Goal: Task Accomplishment & Management: Manage account settings

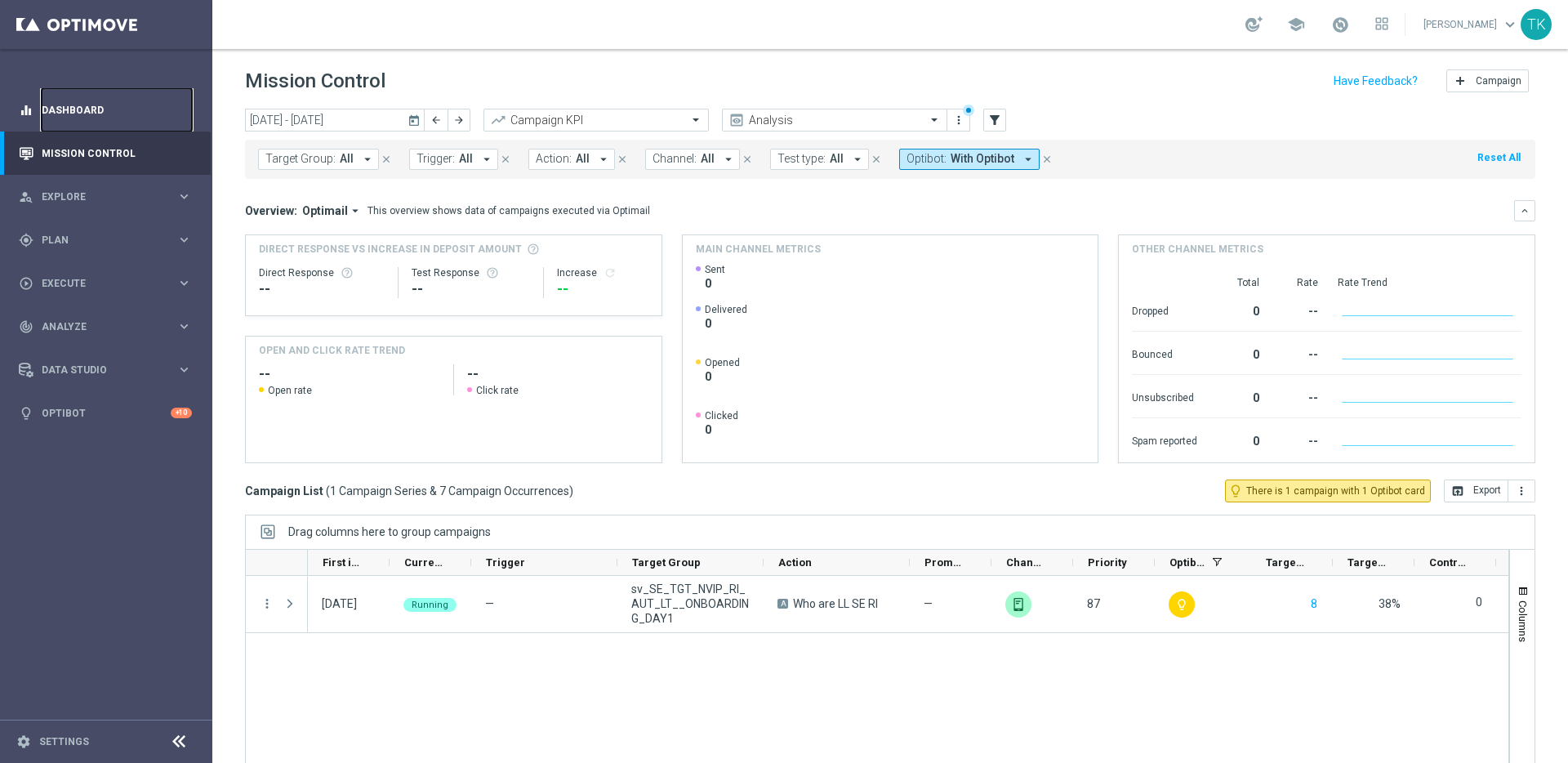
click at [56, 107] on link "Dashboard" at bounding box center [116, 109] width 150 height 43
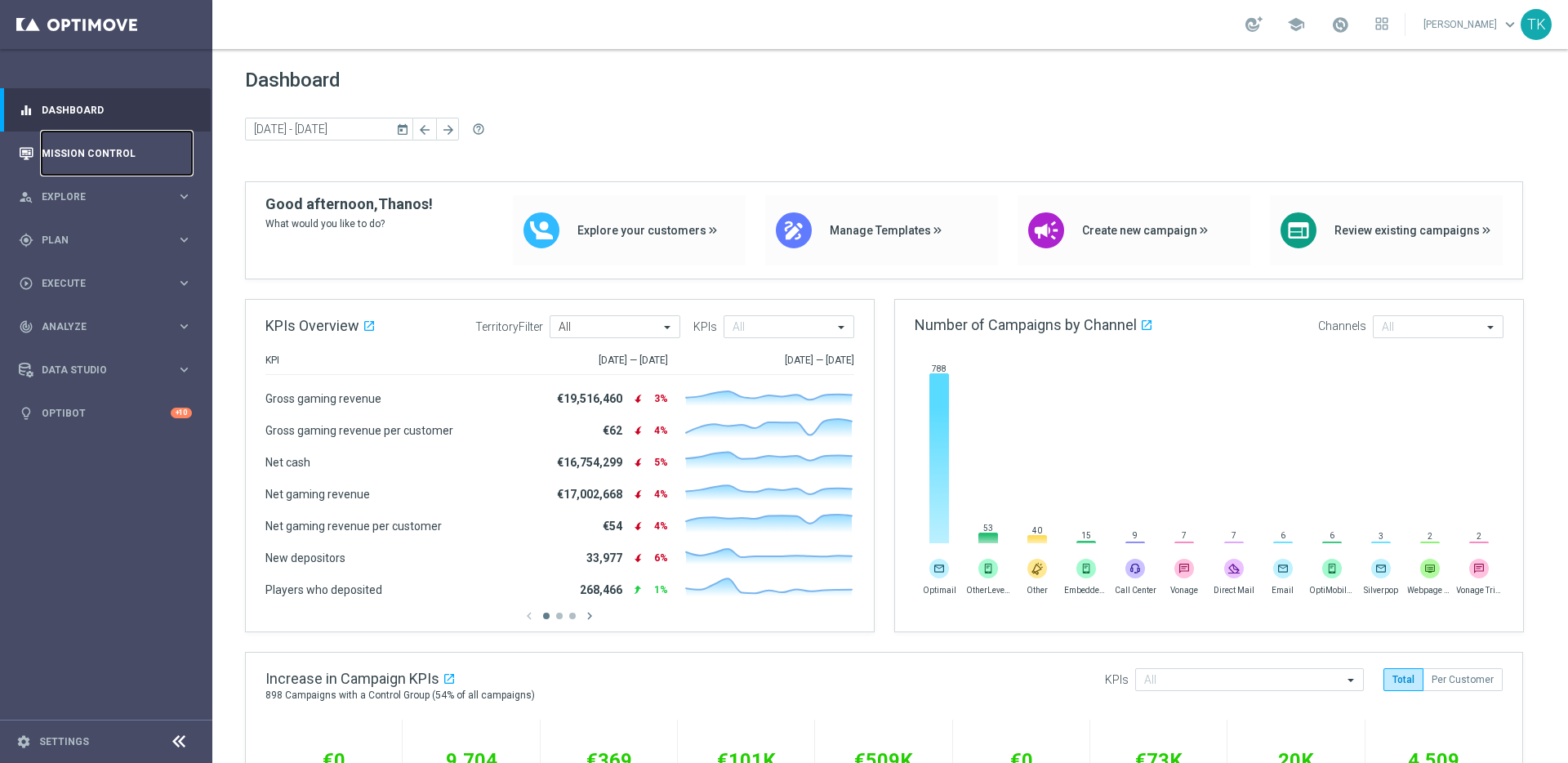
click at [117, 151] on link "Mission Control" at bounding box center [116, 152] width 150 height 43
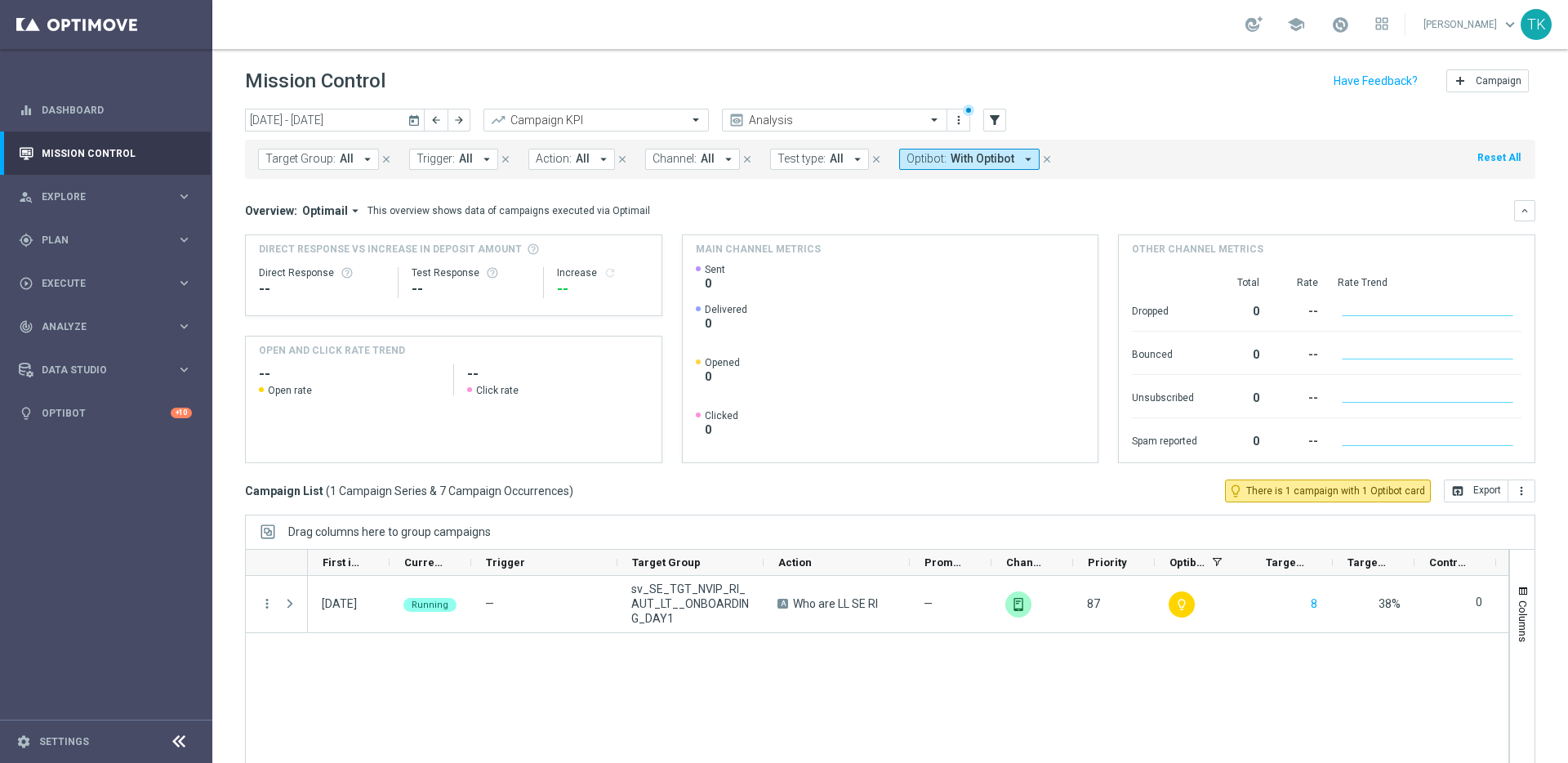
click at [1042, 159] on icon "close" at bounding box center [1047, 159] width 11 height 11
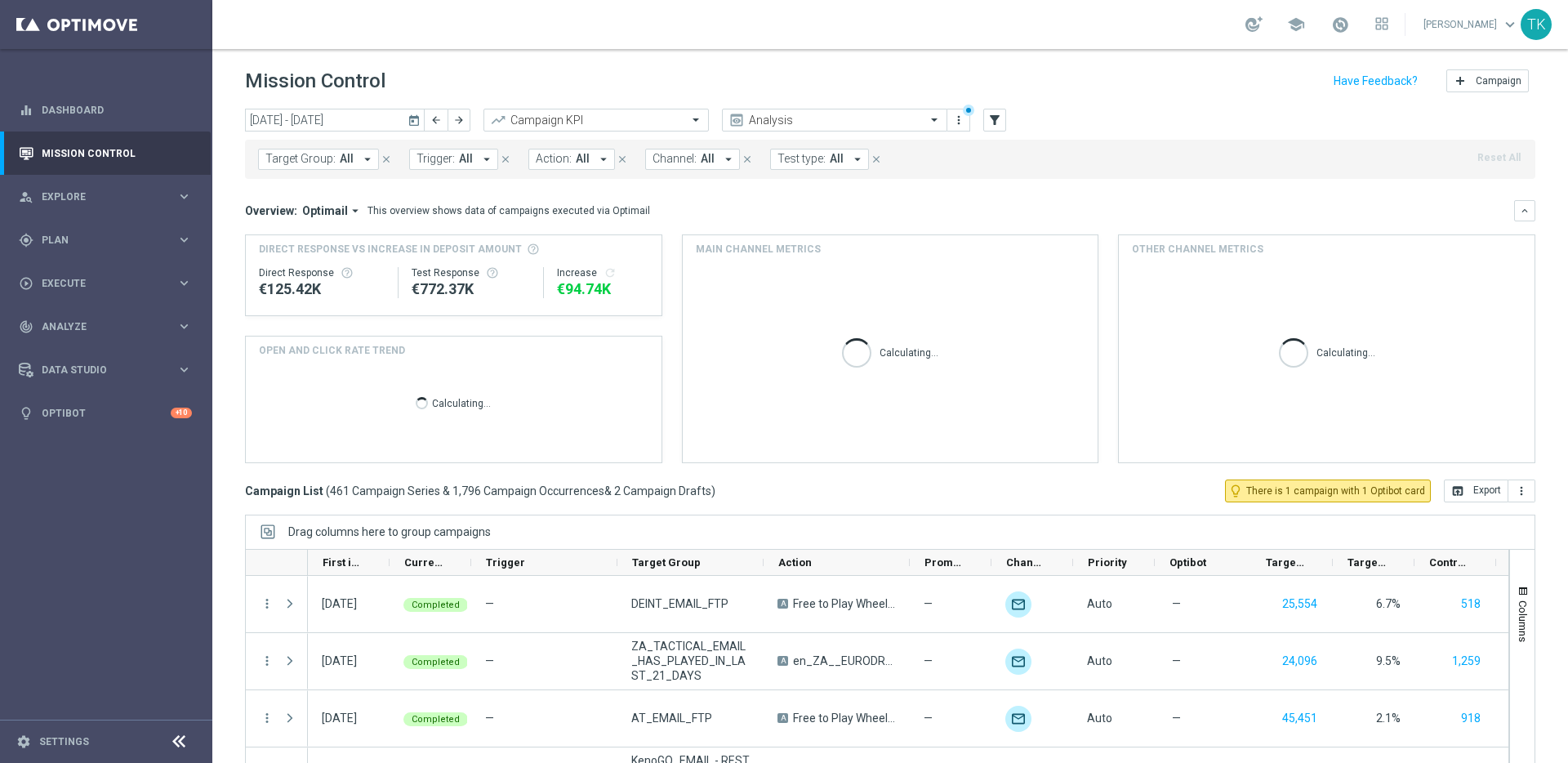
click at [468, 161] on span "All" at bounding box center [466, 159] width 14 height 14
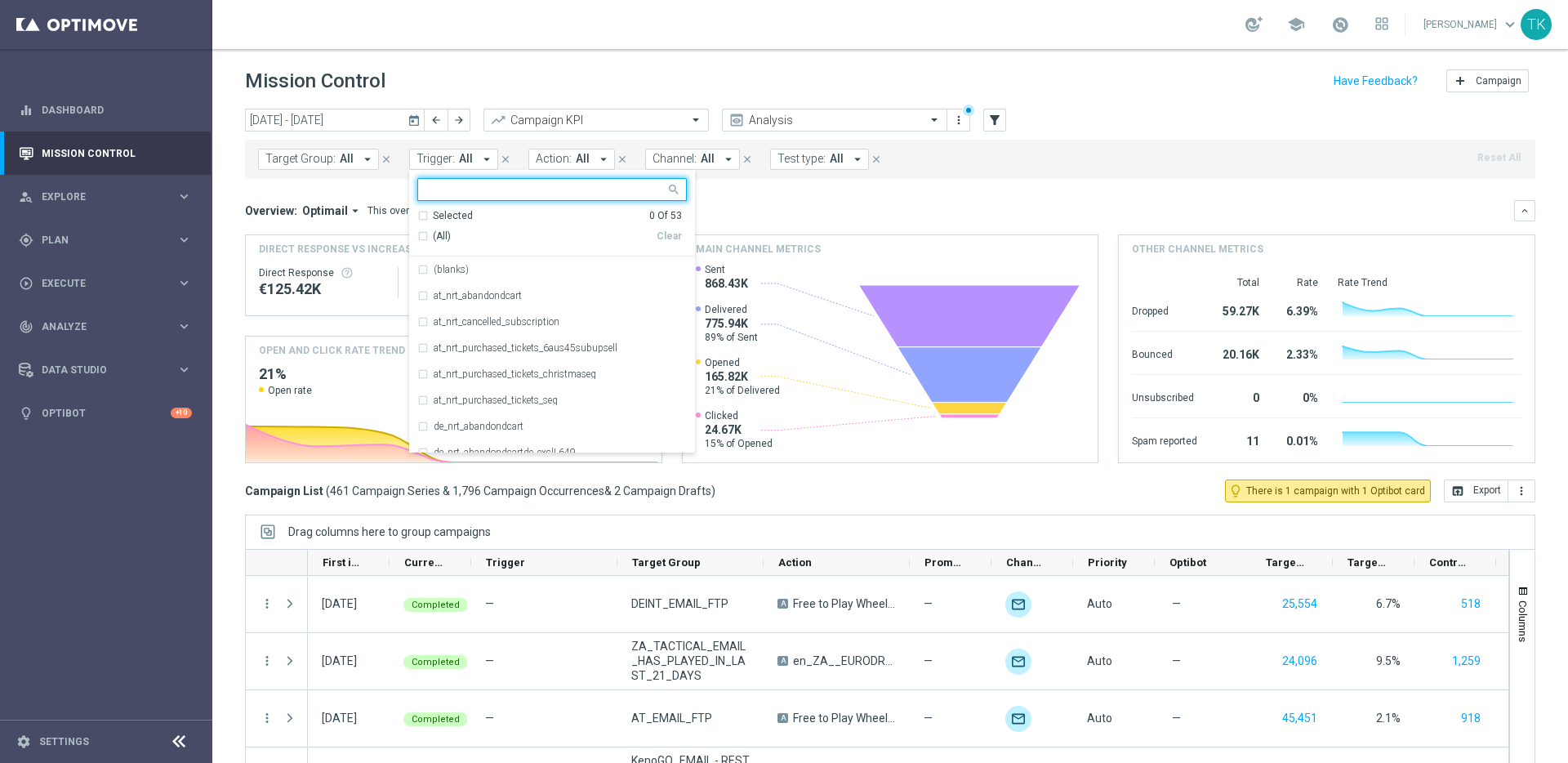
click at [489, 192] on input "text" at bounding box center [546, 190] width 239 height 14
click at [422, 295] on div "Test- Cart Abandonment" at bounding box center [552, 295] width 270 height 27
type input "test"
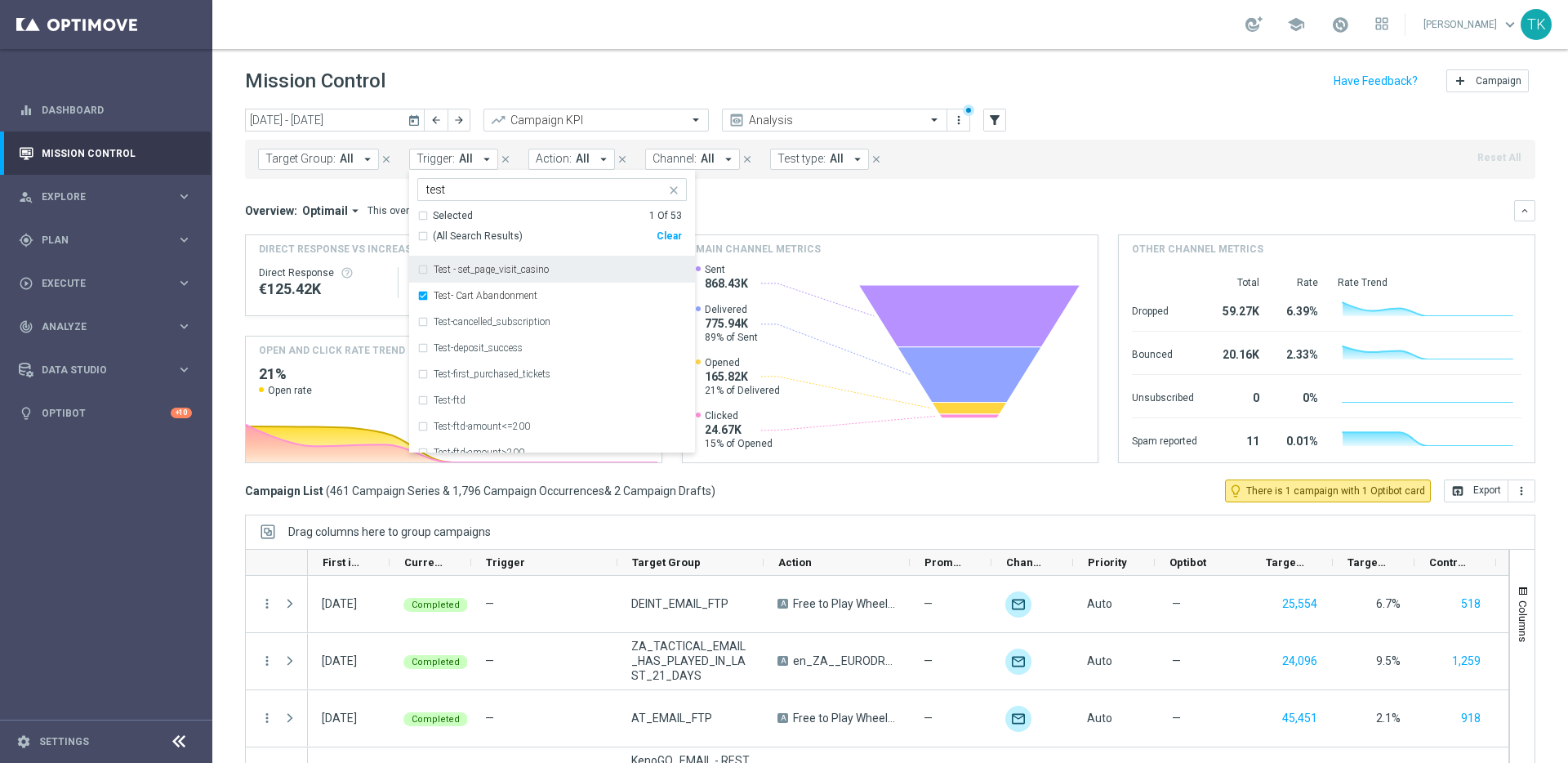
click at [835, 205] on div "Overview: Optimail arrow_drop_down This overview shows data of campaigns execut…" at bounding box center [879, 211] width 1269 height 15
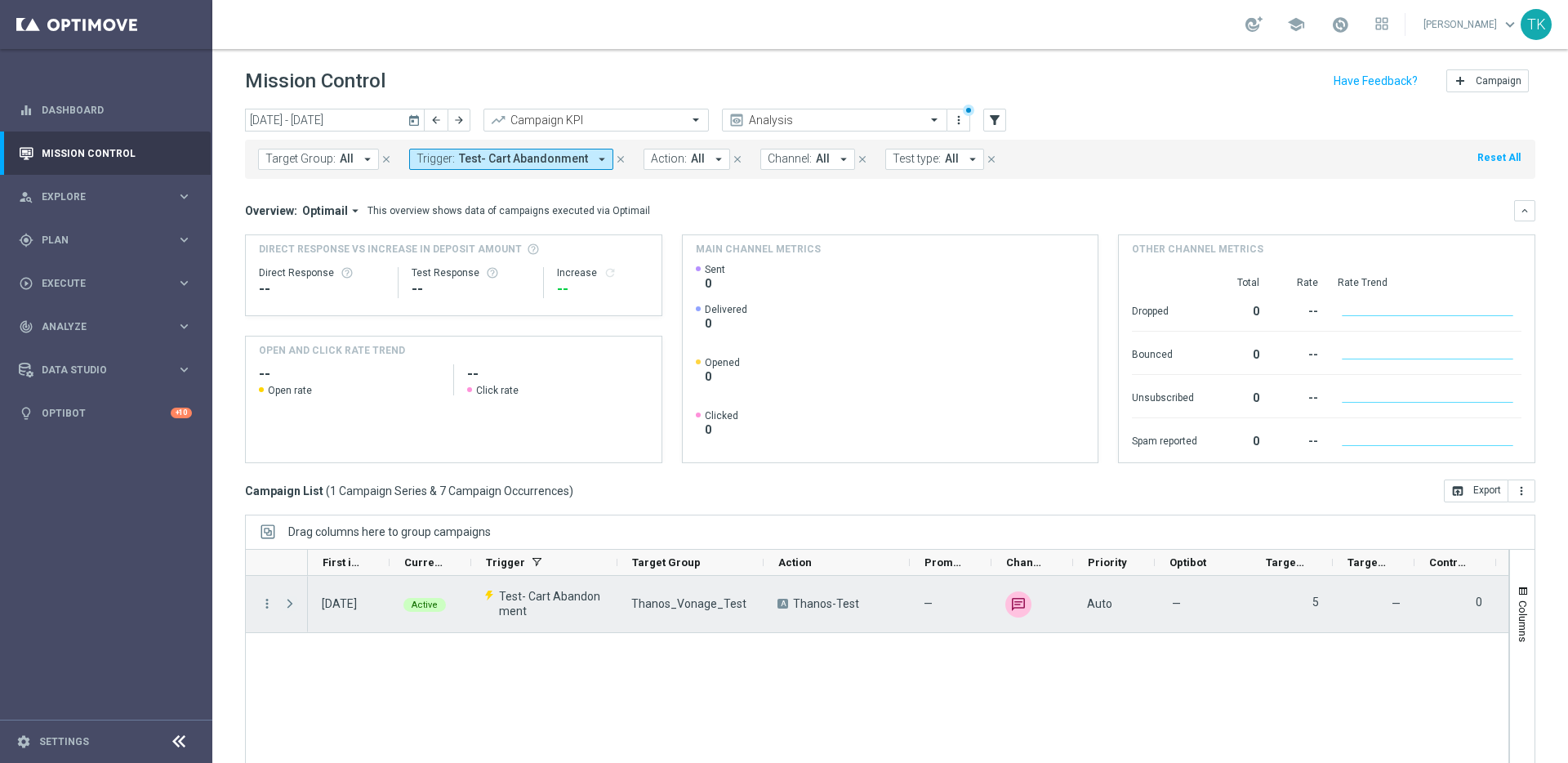
click at [288, 602] on span at bounding box center [290, 603] width 15 height 13
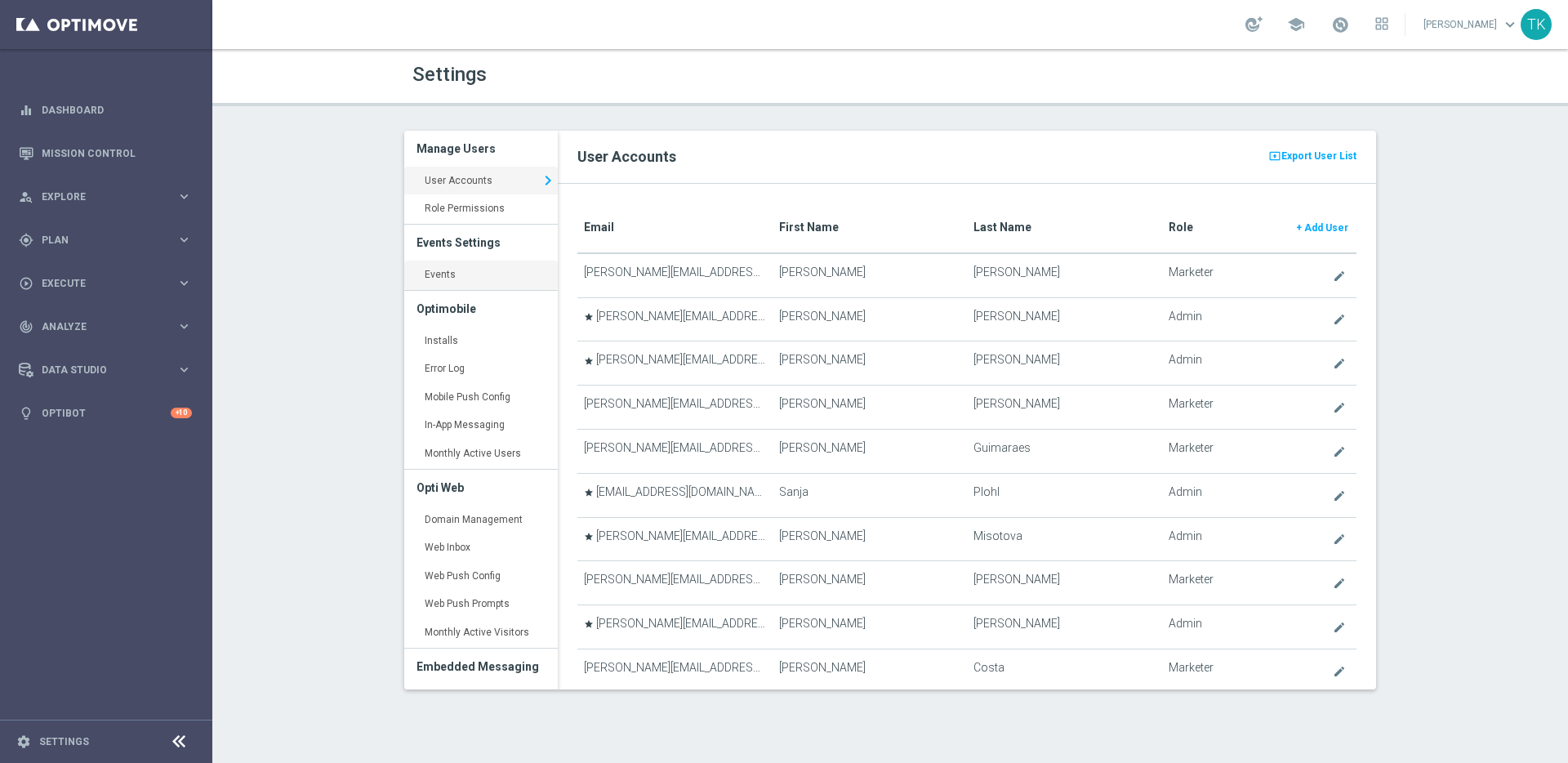
click at [437, 273] on link "Events keyboard_arrow_right" at bounding box center [480, 275] width 153 height 29
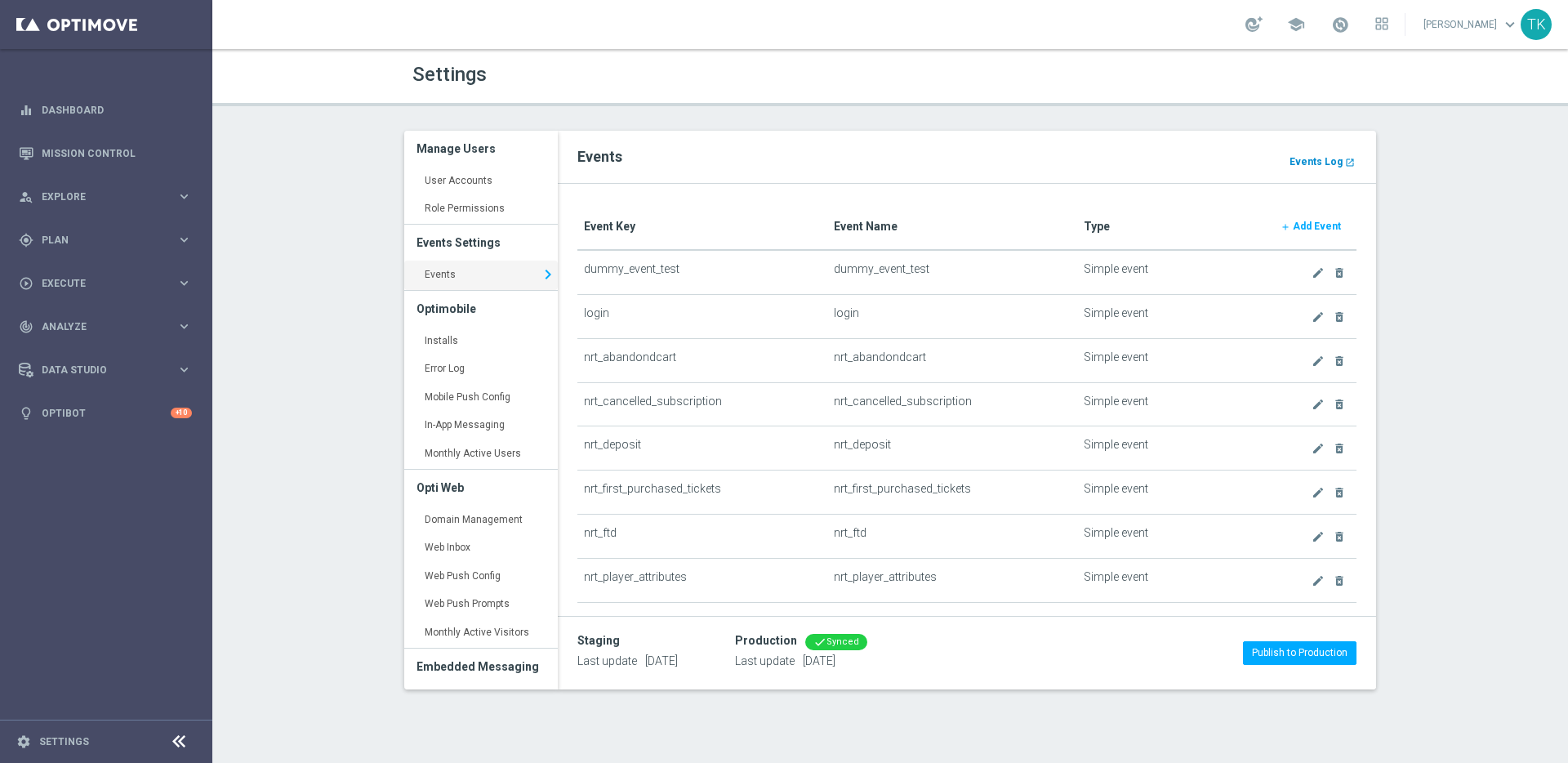
click at [1316, 156] on b "Events Log" at bounding box center [1317, 161] width 53 height 11
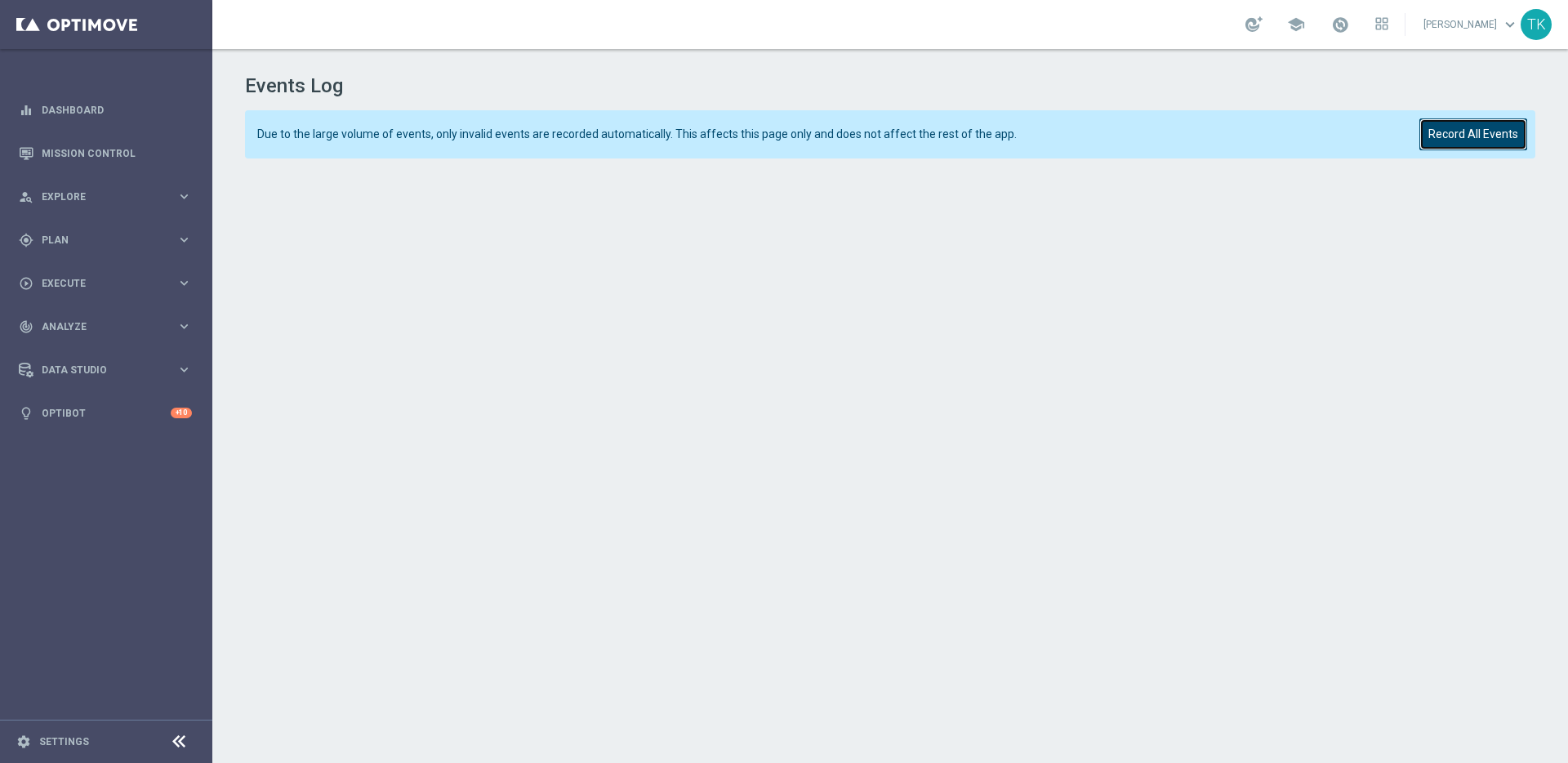
click at [1485, 134] on button "Record All Events" at bounding box center [1474, 134] width 108 height 32
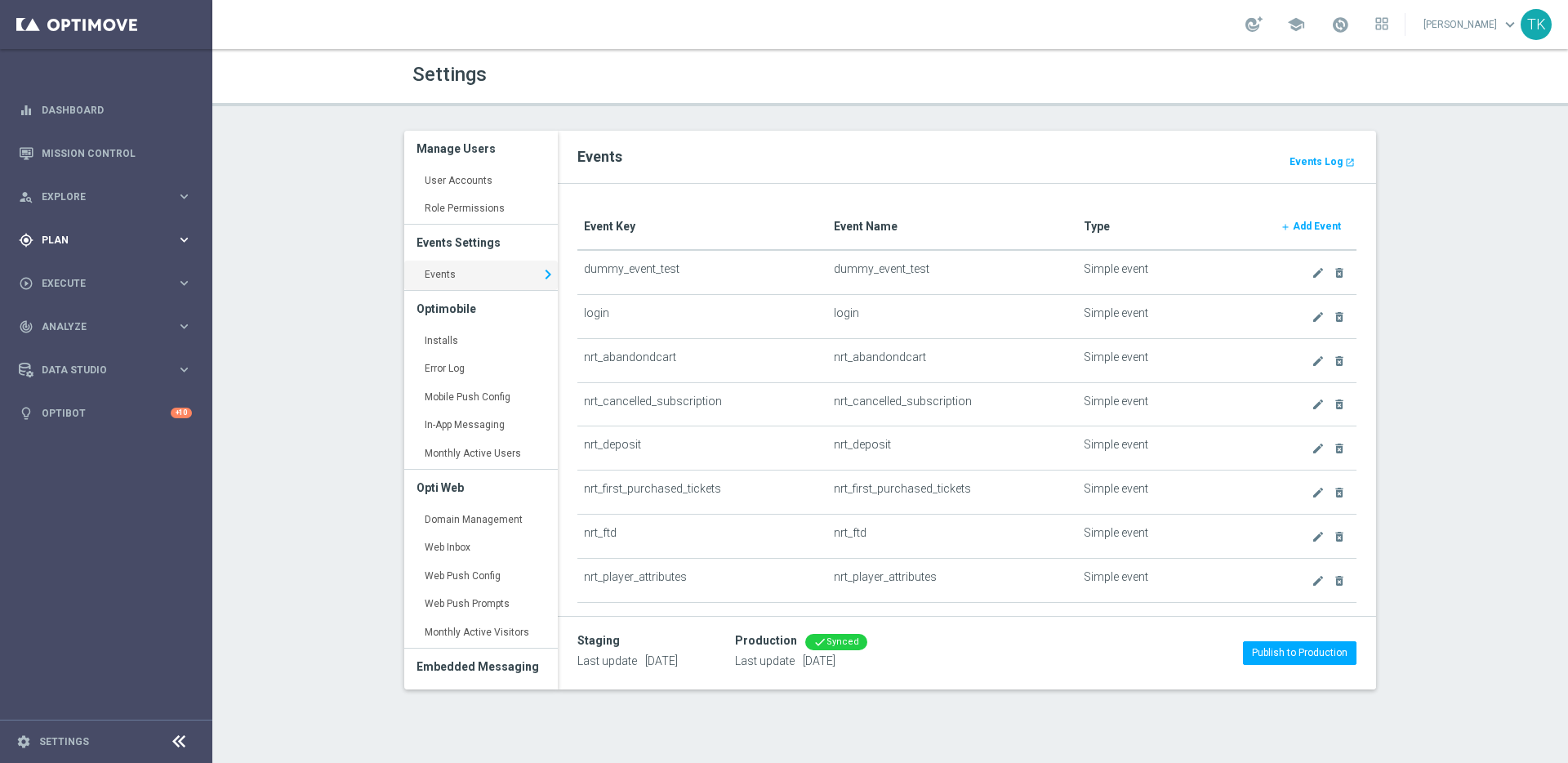
click at [183, 239] on icon "keyboard_arrow_right" at bounding box center [183, 239] width 16 height 16
click at [83, 271] on link "Target Groups" at bounding box center [105, 273] width 127 height 13
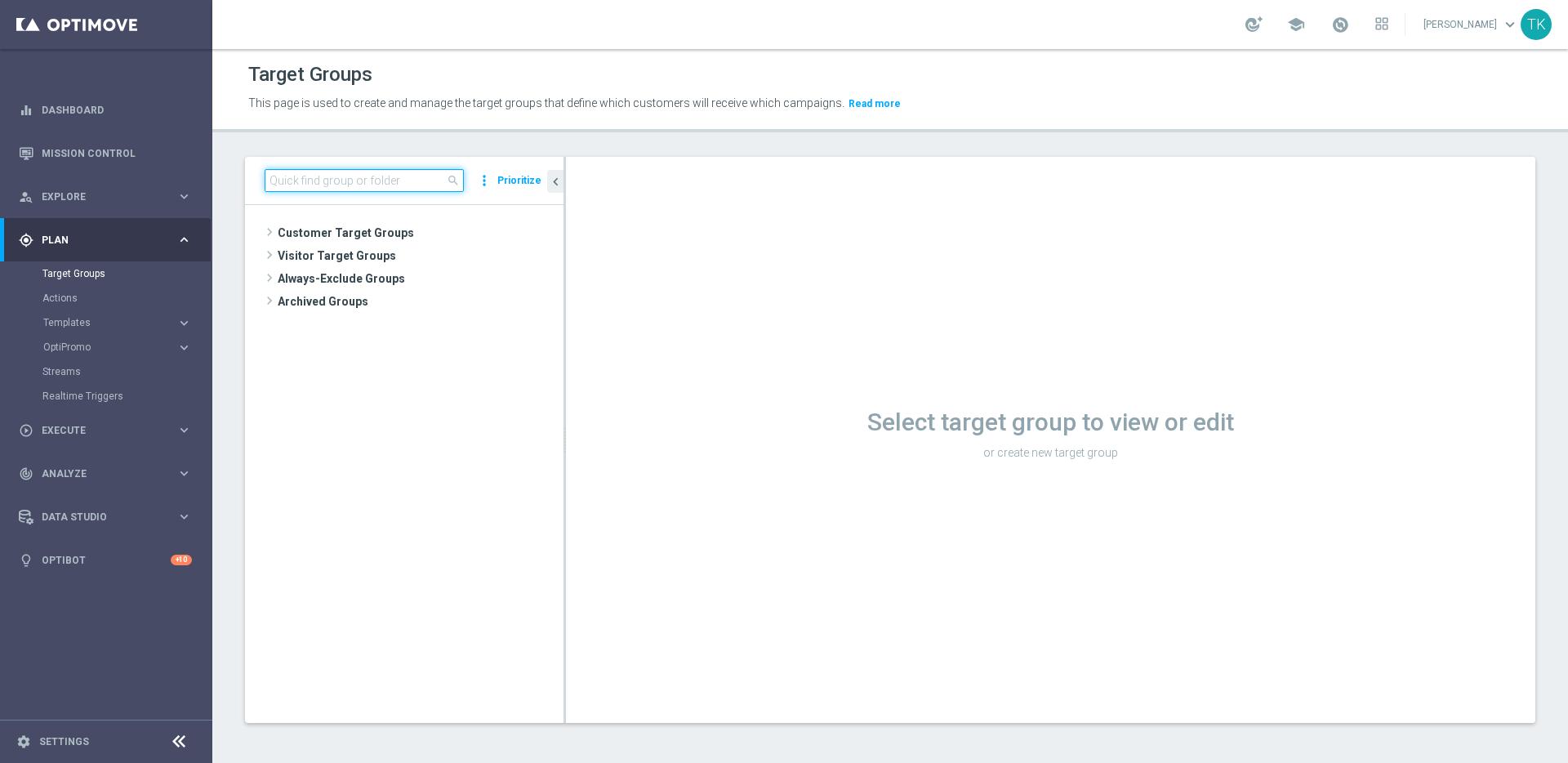
click at [349, 182] on input at bounding box center [364, 180] width 199 height 23
type input "thanos_vo"
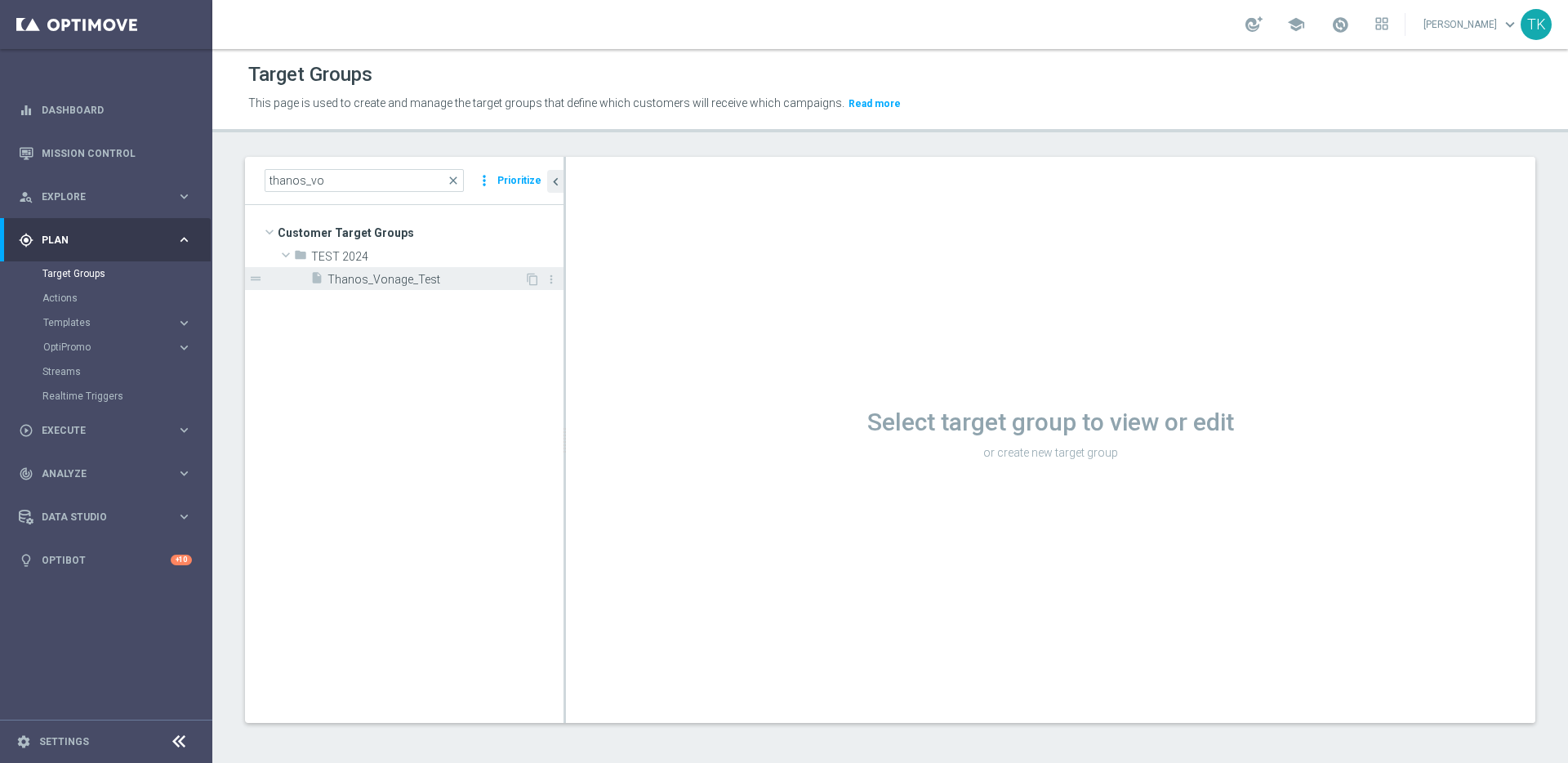
click at [404, 277] on span "Thanos_Vonage_Test" at bounding box center [425, 280] width 197 height 14
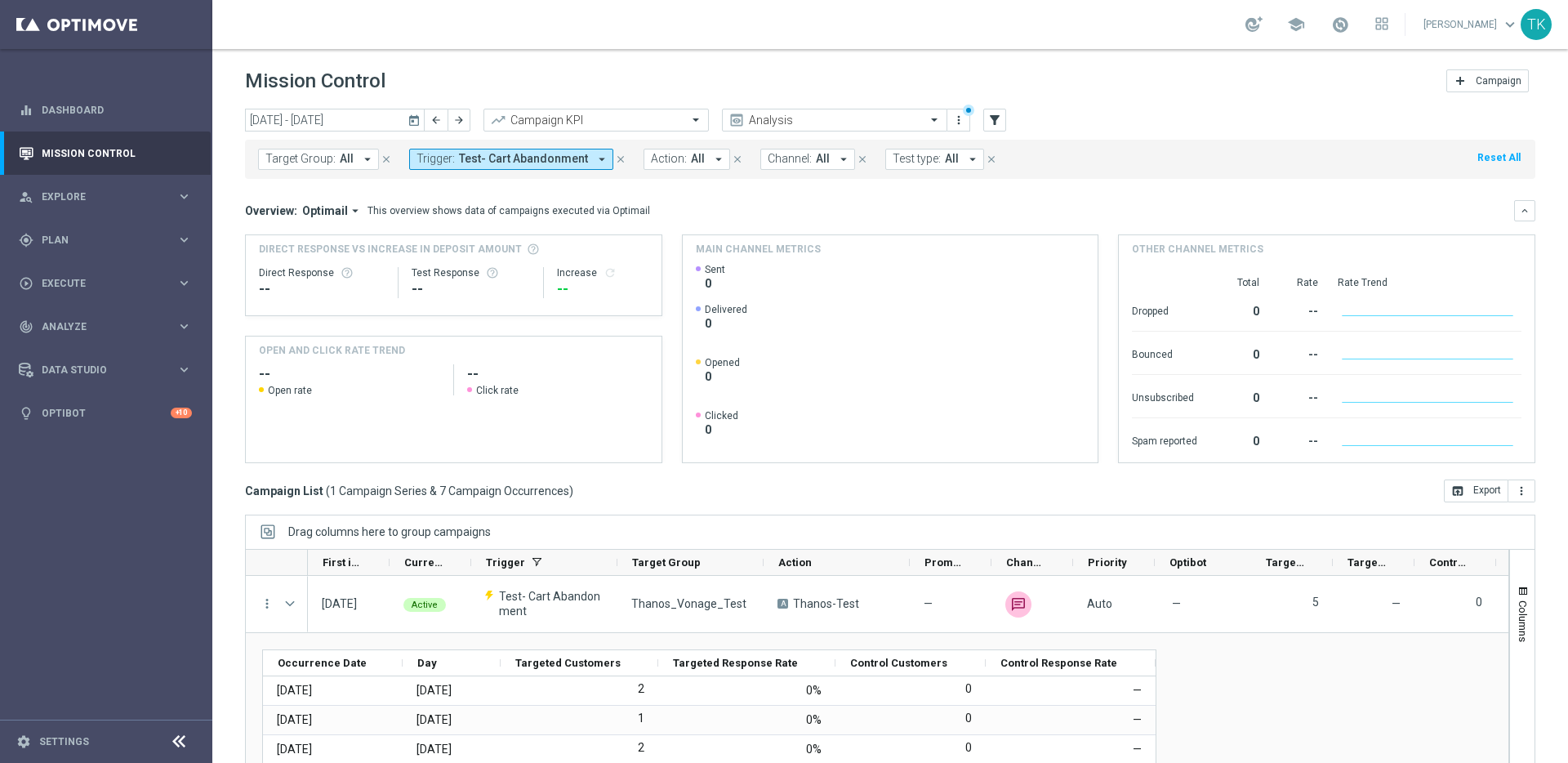
scroll to position [54, 0]
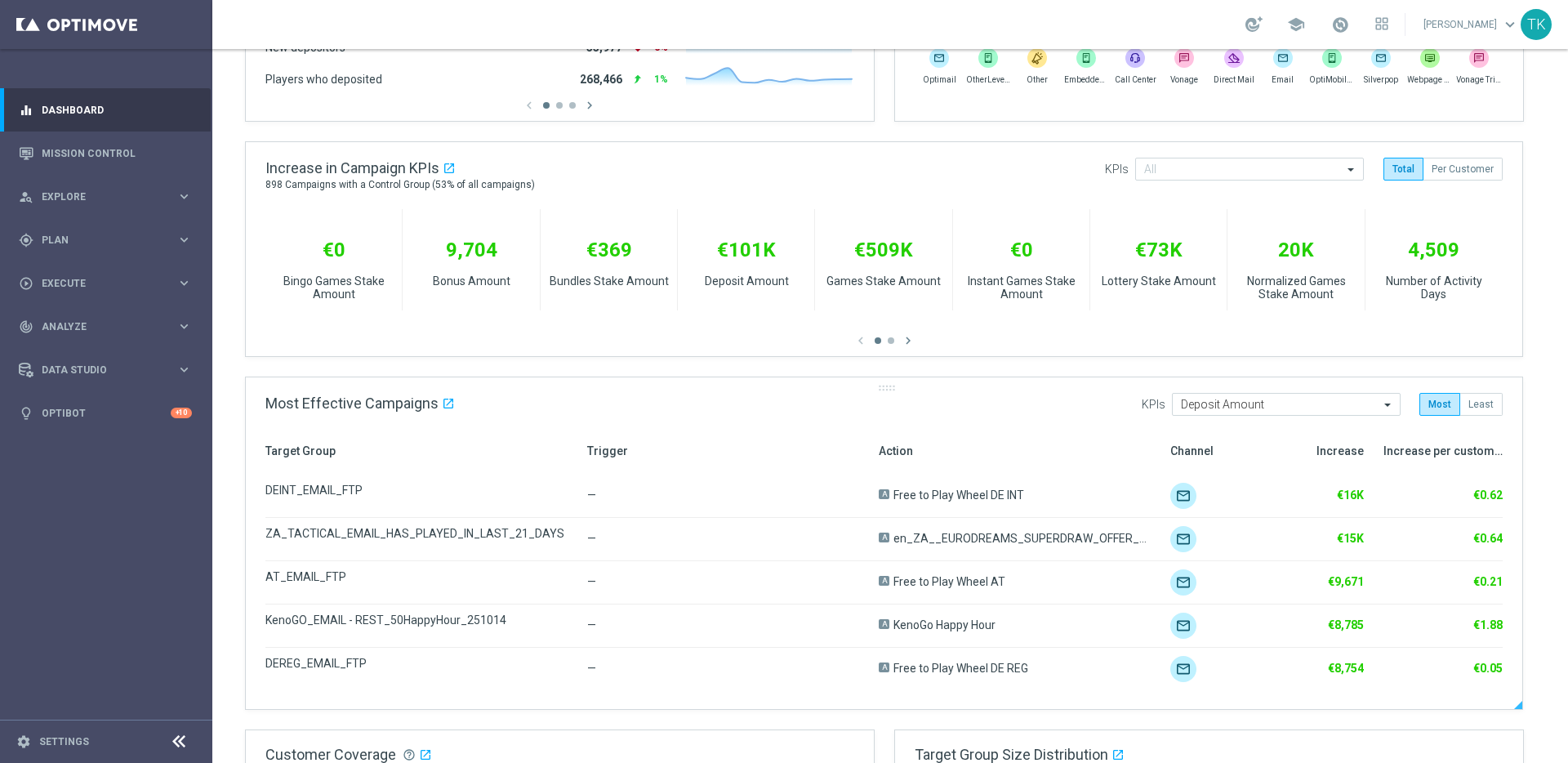
scroll to position [10, 0]
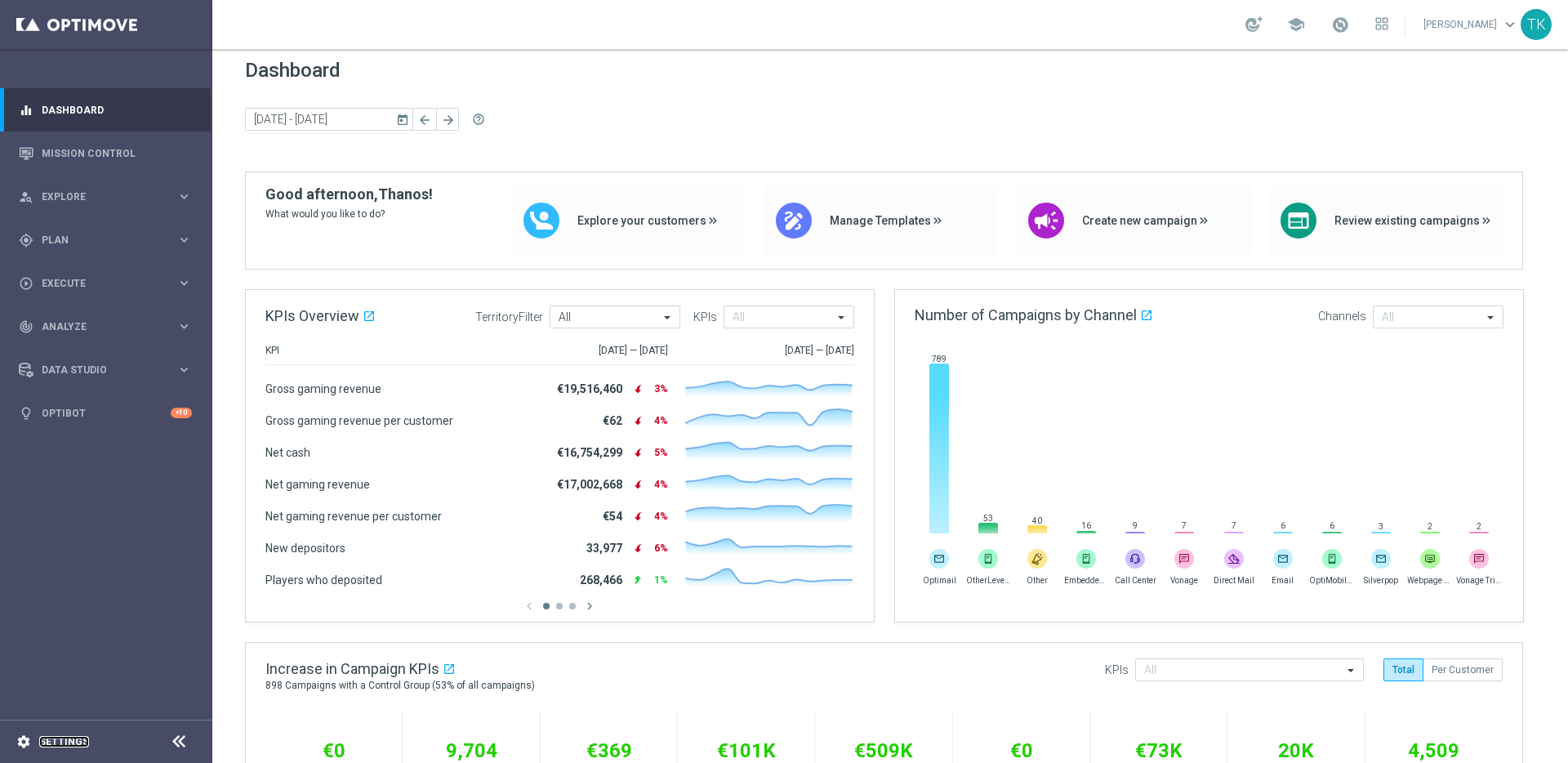
click at [80, 740] on link "Settings" at bounding box center [64, 742] width 50 height 10
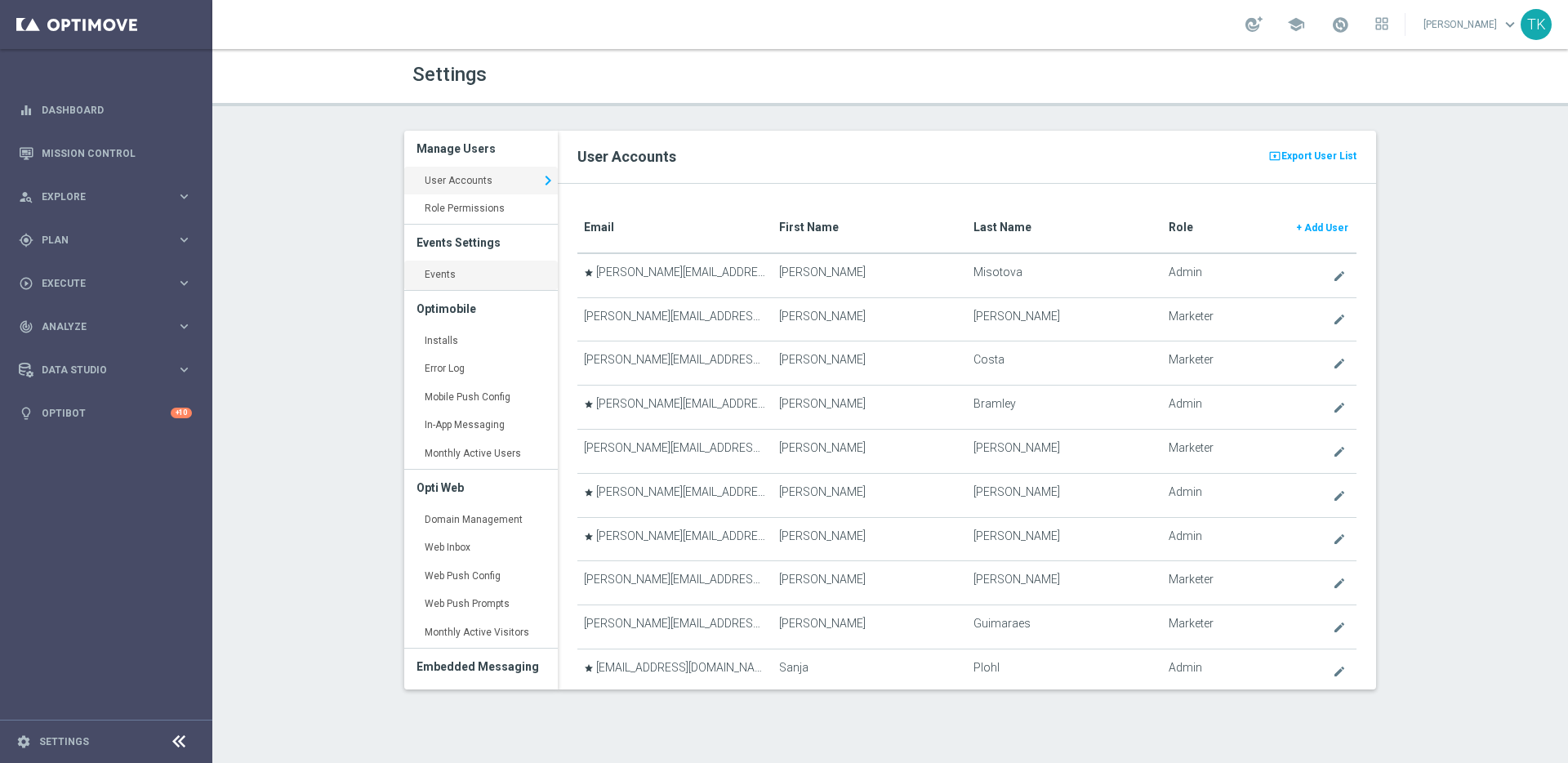
click at [444, 276] on link "Events keyboard_arrow_right" at bounding box center [480, 275] width 153 height 29
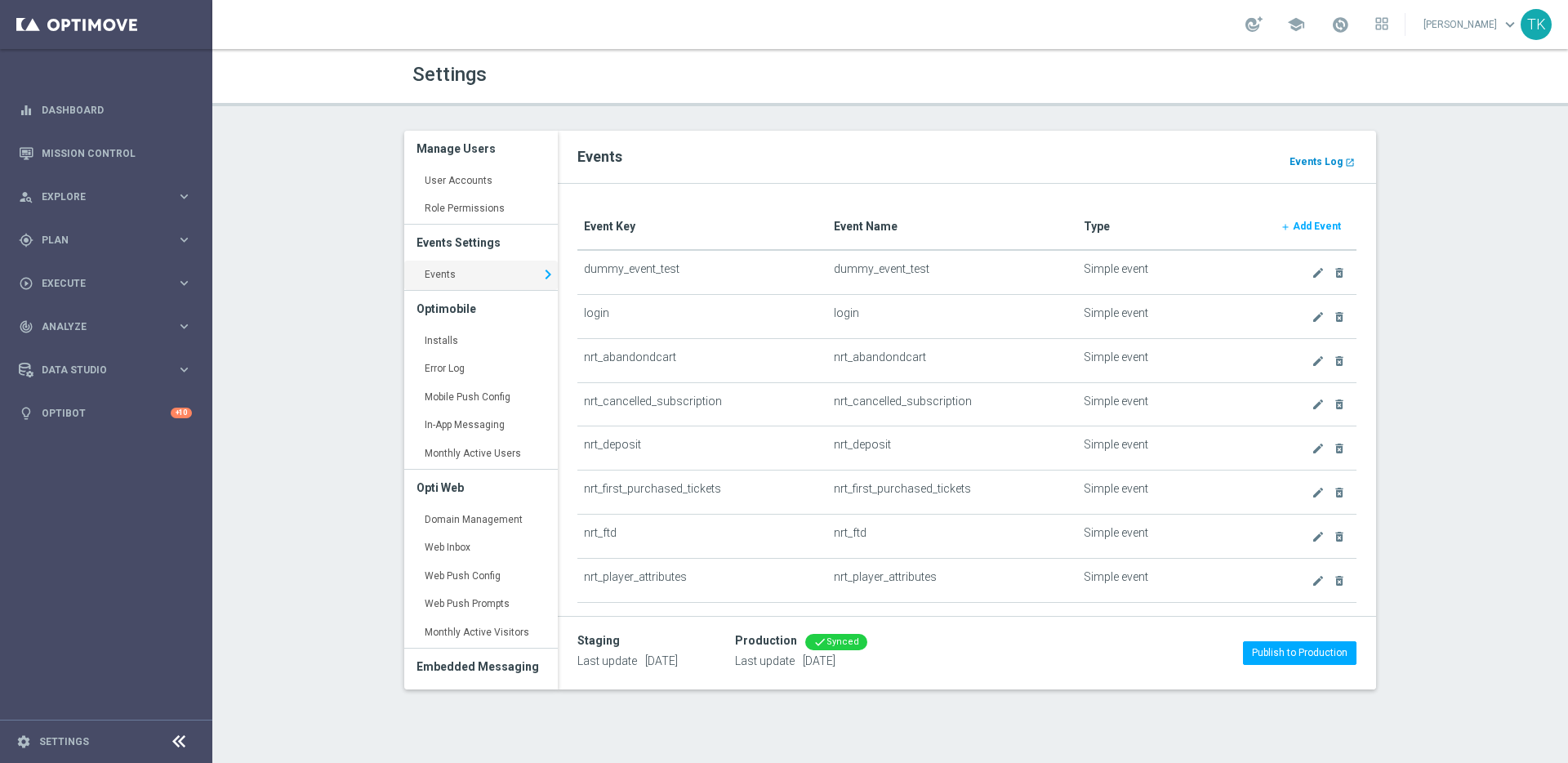
click at [1306, 160] on b "Events Log" at bounding box center [1317, 161] width 53 height 11
